Goal: Use online tool/utility: Utilize a website feature to perform a specific function

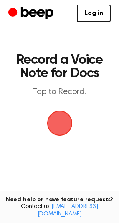
click at [53, 125] on span "button" at bounding box center [59, 123] width 25 height 25
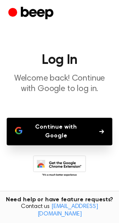
click at [50, 138] on button "Continue with Google" at bounding box center [60, 132] width 106 height 28
click at [74, 131] on button "Continue with Google" at bounding box center [60, 132] width 106 height 28
click at [35, 122] on button "Continue with Google" at bounding box center [60, 132] width 106 height 28
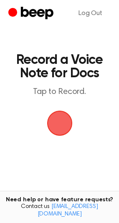
click at [65, 126] on span "button" at bounding box center [59, 123] width 36 height 36
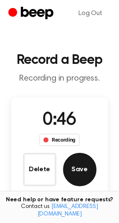
click at [85, 169] on button "Save" at bounding box center [79, 169] width 33 height 33
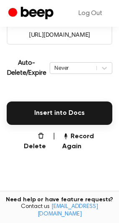
scroll to position [165, 0]
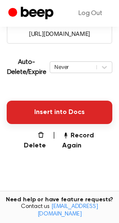
click at [73, 111] on button "Insert into Docs" at bounding box center [60, 112] width 106 height 23
